Goal: Entertainment & Leisure: Consume media (video, audio)

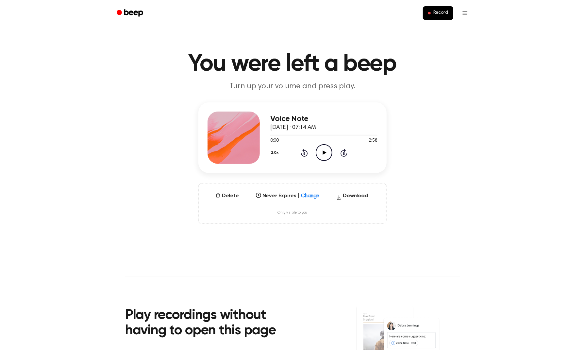
click at [321, 149] on icon "Play Audio" at bounding box center [324, 152] width 17 height 17
click at [273, 135] on div at bounding box center [305, 135] width 70 height 1
click at [320, 148] on icon "Play Audio" at bounding box center [324, 152] width 17 height 17
